Goal: Navigation & Orientation: Find specific page/section

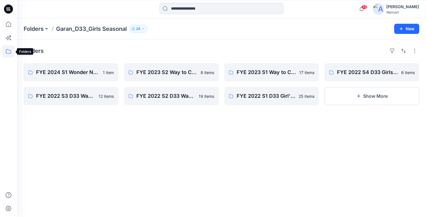
click at [10, 52] on icon at bounding box center [8, 51] width 12 height 12
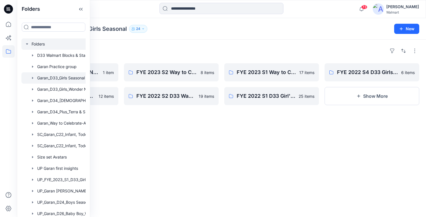
click at [46, 45] on div at bounding box center [60, 43] width 79 height 11
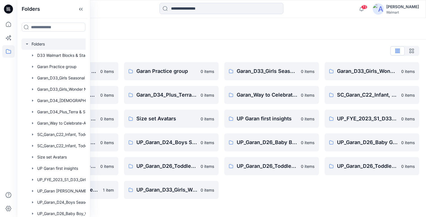
click at [269, 198] on div "Garan_D33_Girls Seasonal 0 items Garan_Way to Celebrate-All Departments 0 items…" at bounding box center [271, 130] width 95 height 136
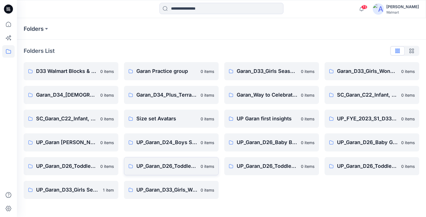
click at [171, 170] on link "UP_Garan_D26_Toddler Boy_Wonder_Nation 0 items" at bounding box center [171, 166] width 95 height 18
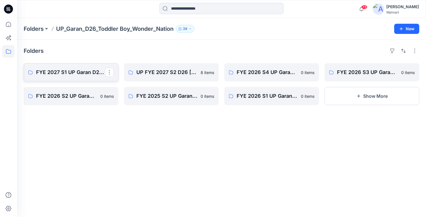
click at [80, 77] on link "FYE 2027 S1 UP Garan D26 Toddler Boy" at bounding box center [71, 72] width 95 height 18
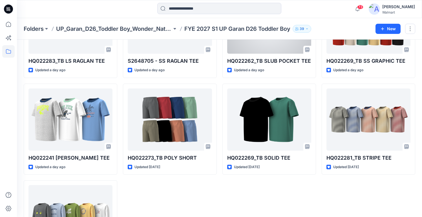
scroll to position [331, 0]
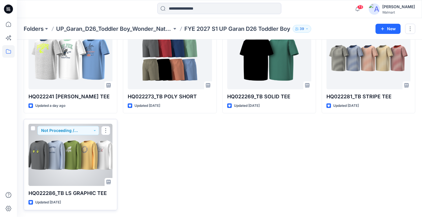
click at [74, 155] on div at bounding box center [70, 154] width 84 height 62
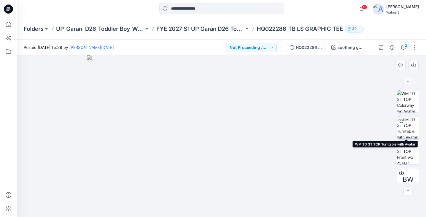
click at [409, 132] on img at bounding box center [408, 127] width 22 height 22
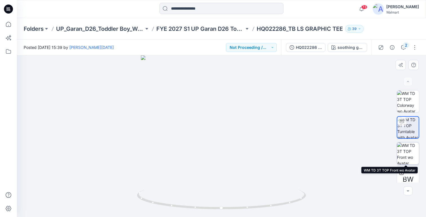
click at [412, 155] on img at bounding box center [408, 153] width 22 height 22
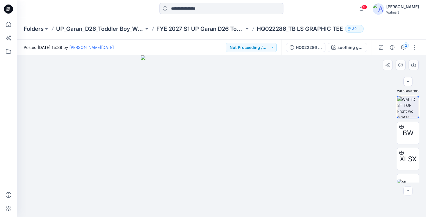
scroll to position [60, 0]
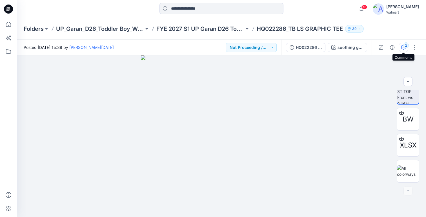
click at [404, 47] on icon "button" at bounding box center [403, 47] width 5 height 5
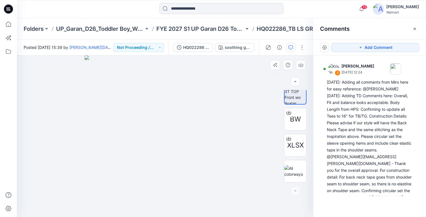
click at [262, 80] on div at bounding box center [165, 135] width 297 height 161
click at [245, 160] on img at bounding box center [165, 135] width 161 height 161
click at [417, 29] on button "button" at bounding box center [415, 28] width 9 height 9
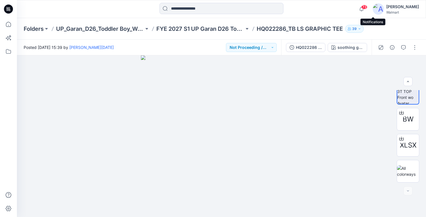
click at [368, 7] on span "73" at bounding box center [364, 7] width 6 height 5
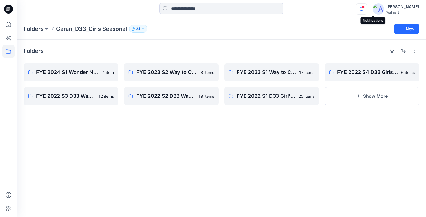
click at [367, 8] on icon "button" at bounding box center [361, 8] width 11 height 11
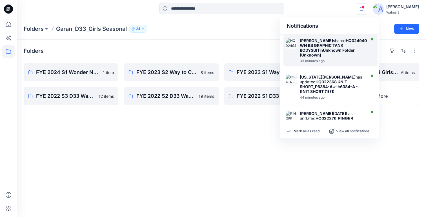
click at [321, 53] on strong "Unknown Folder (Unknown)" at bounding box center [327, 53] width 55 height 10
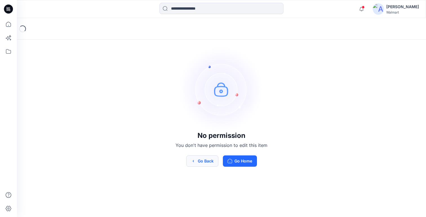
click at [203, 159] on button "Go Back" at bounding box center [202, 160] width 32 height 11
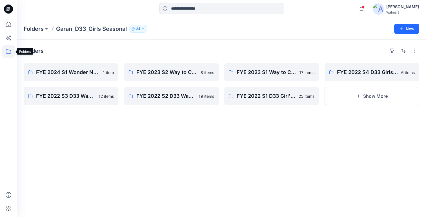
click at [5, 52] on icon at bounding box center [8, 51] width 12 height 12
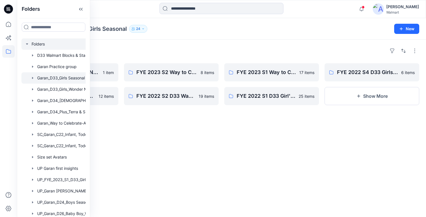
click at [34, 43] on div at bounding box center [60, 43] width 79 height 11
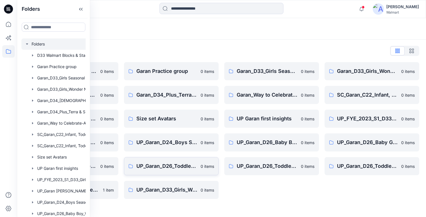
click at [162, 166] on p "UP_Garan_D26_Toddler Boy_Wonder_Nation" at bounding box center [166, 166] width 61 height 8
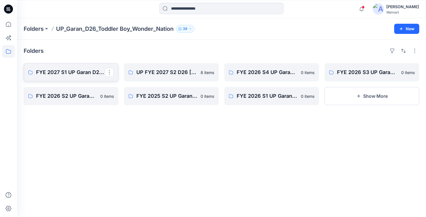
click at [77, 72] on p "FYE 2027 S1 UP Garan D26 Toddler Boy" at bounding box center [70, 72] width 69 height 8
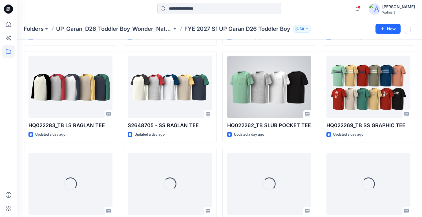
scroll to position [331, 0]
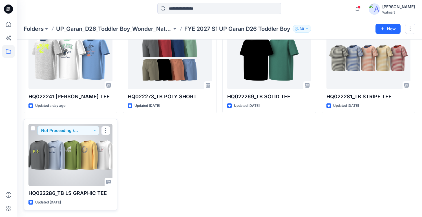
click at [99, 153] on div at bounding box center [70, 154] width 84 height 62
